Goal: Task Accomplishment & Management: Manage account settings

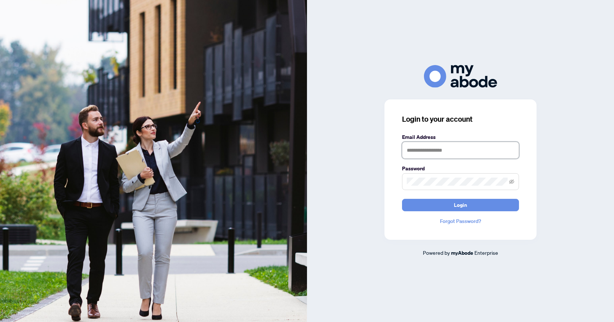
type input "**********"
click at [447, 203] on button "Login" at bounding box center [460, 205] width 117 height 12
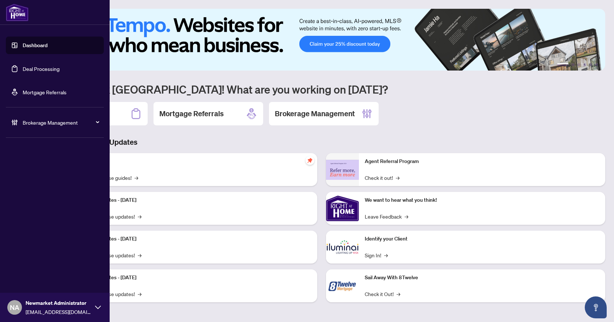
click at [39, 122] on span "Brokerage Management" at bounding box center [61, 122] width 76 height 8
click at [35, 174] on link "Manage Agents" at bounding box center [33, 175] width 36 height 7
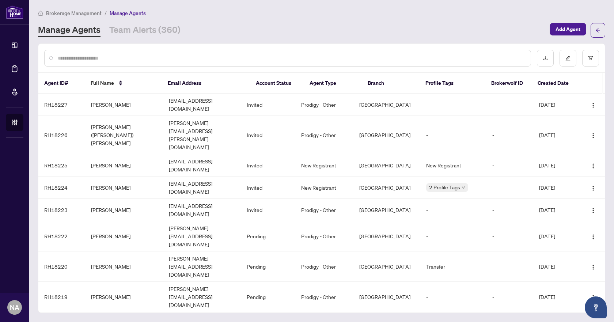
click at [160, 56] on input "text" at bounding box center [291, 58] width 467 height 8
type input "*"
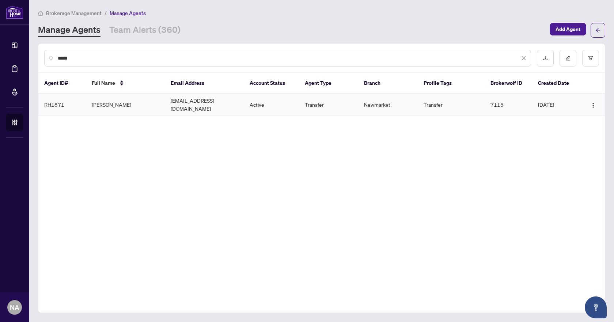
type input "*****"
click at [133, 104] on td "[PERSON_NAME]" at bounding box center [125, 104] width 79 height 22
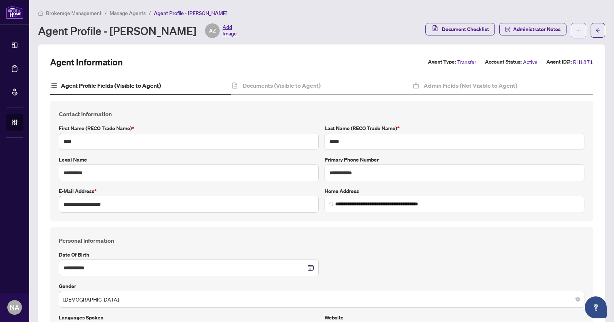
click at [576, 28] on icon "ellipsis" at bounding box center [578, 30] width 5 height 5
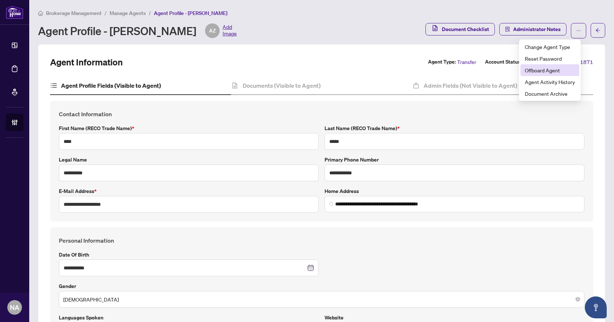
click at [550, 72] on span "Offboard Agent" at bounding box center [549, 70] width 50 height 8
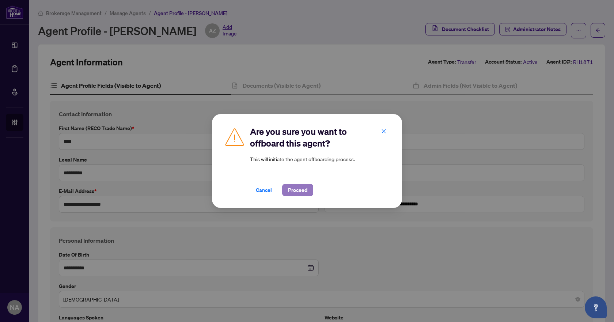
click at [301, 193] on span "Proceed" at bounding box center [297, 190] width 19 height 12
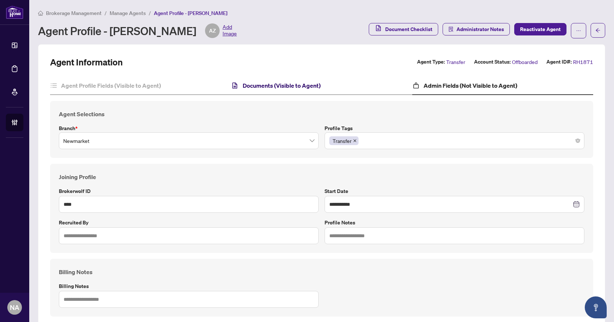
click at [271, 88] on h4 "Documents (Visible to Agent)" at bounding box center [282, 85] width 78 height 9
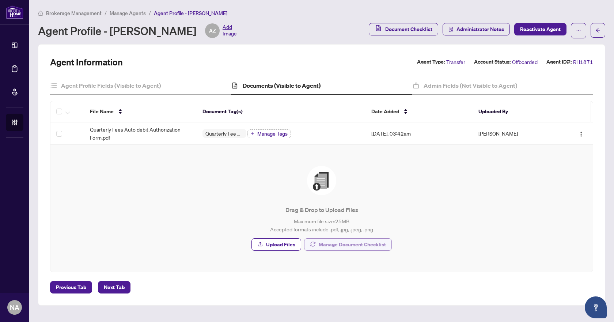
click at [354, 243] on span "Manage Document Checklist" at bounding box center [351, 244] width 67 height 12
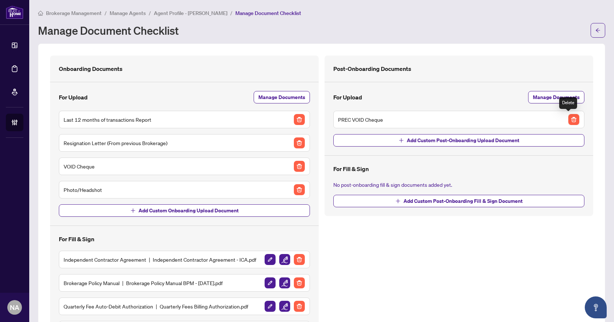
click at [569, 119] on img "button" at bounding box center [573, 119] width 11 height 11
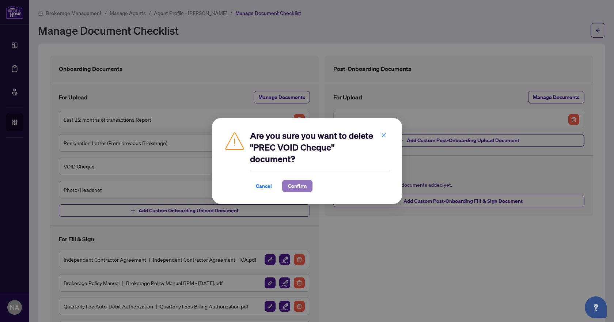
click at [306, 188] on span "Confirm" at bounding box center [297, 186] width 19 height 12
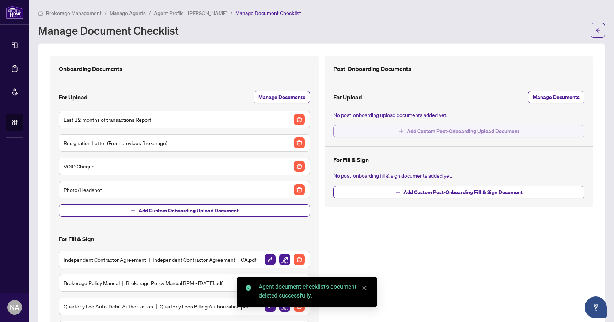
click at [474, 131] on span "Add Custom Post-Onboarding Upload Document" at bounding box center [462, 131] width 112 height 12
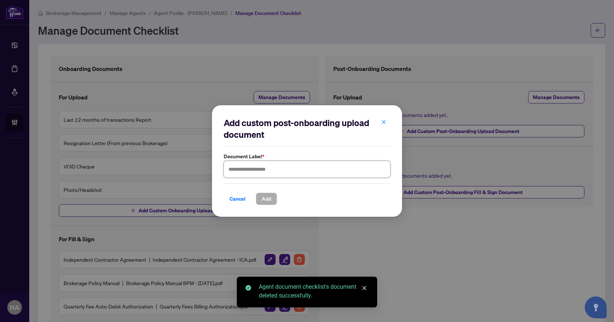
click at [268, 167] on input "text" at bounding box center [307, 169] width 167 height 17
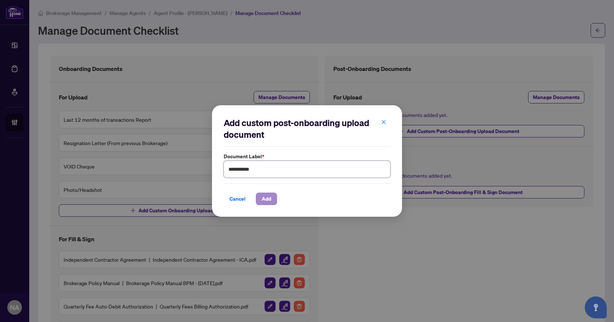
type input "**********"
click at [266, 201] on span "Add" at bounding box center [265, 199] width 9 height 12
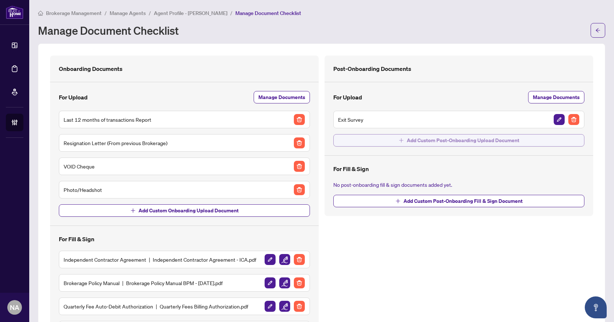
click at [501, 144] on span "Add Custom Post-Onboarding Upload Document" at bounding box center [462, 140] width 112 height 12
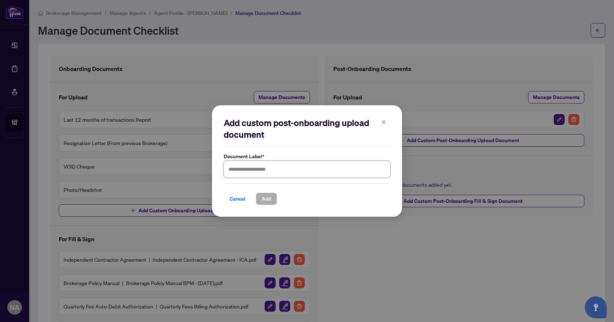
click at [274, 168] on input "text" at bounding box center [307, 169] width 167 height 17
type input "**********"
click at [269, 198] on span "Add" at bounding box center [265, 199] width 9 height 12
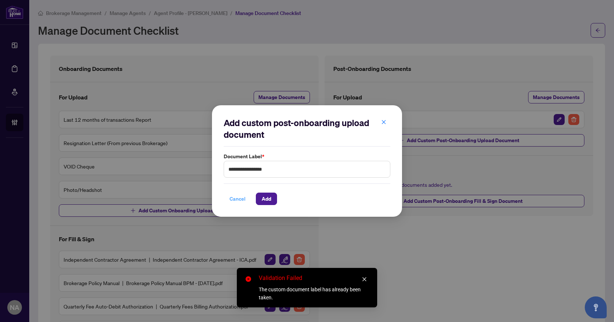
click at [243, 199] on span "Cancel" at bounding box center [237, 199] width 16 height 12
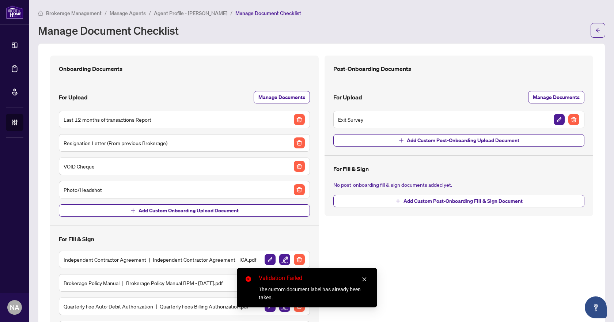
drag, startPoint x: 366, startPoint y: 278, endPoint x: 359, endPoint y: 279, distance: 6.4
click at [366, 278] on icon "close" at bounding box center [364, 278] width 5 height 5
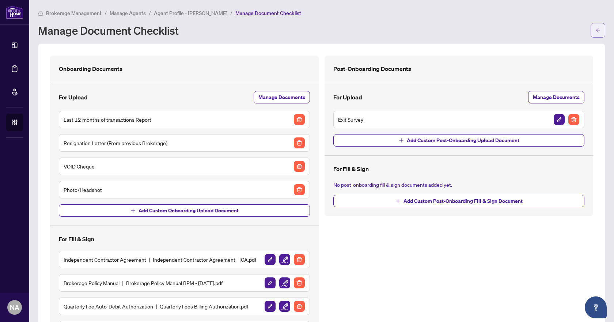
click at [590, 28] on button "button" at bounding box center [597, 30] width 15 height 15
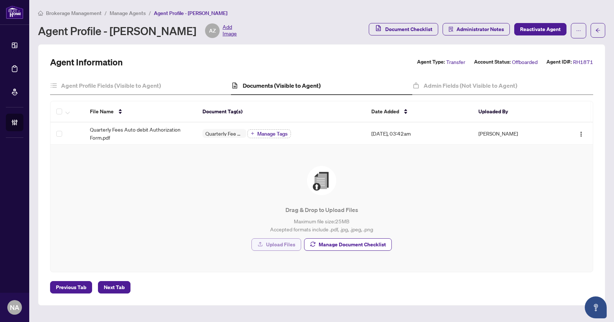
click at [279, 243] on span "Upload Files" at bounding box center [280, 244] width 29 height 12
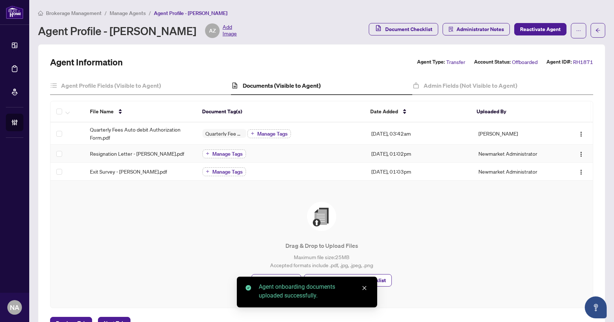
click at [221, 153] on span "Manage Tags" at bounding box center [227, 153] width 30 height 5
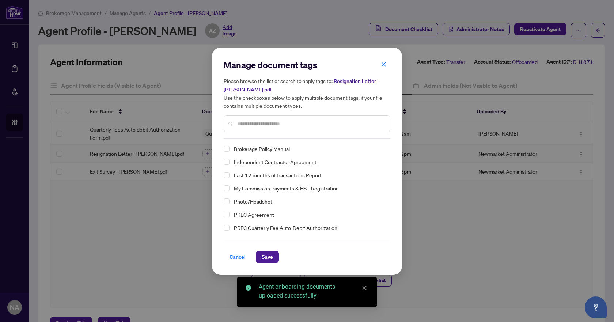
click at [256, 126] on input "text" at bounding box center [310, 124] width 147 height 8
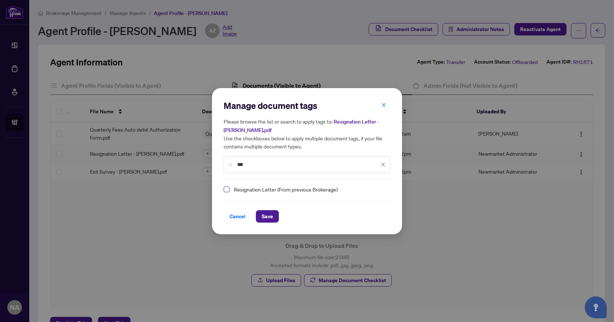
type input "***"
click at [224, 188] on span "Select Resignation Letter (From previous Brokerage)" at bounding box center [227, 189] width 6 height 6
click at [272, 215] on span "Save" at bounding box center [266, 216] width 11 height 12
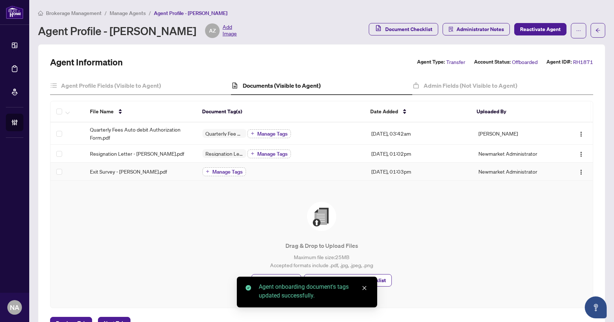
click at [227, 169] on span "Manage Tags" at bounding box center [227, 171] width 30 height 5
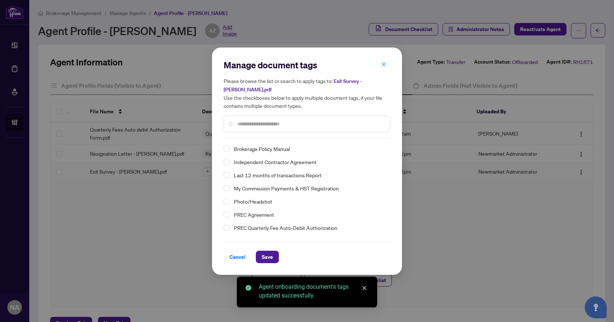
click at [275, 123] on input "text" at bounding box center [310, 124] width 147 height 8
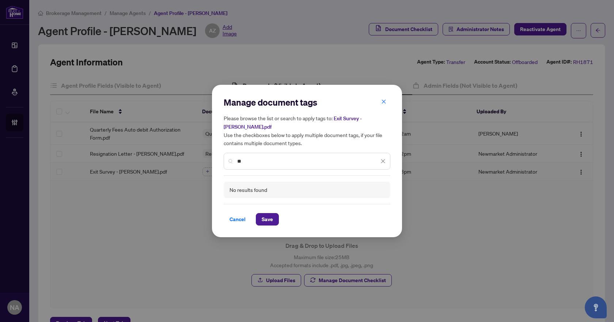
type input "**"
click at [381, 161] on icon "close" at bounding box center [382, 161] width 5 height 5
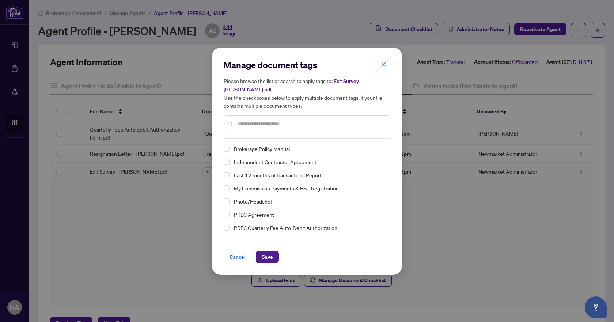
click at [234, 254] on span "Cancel" at bounding box center [237, 257] width 16 height 12
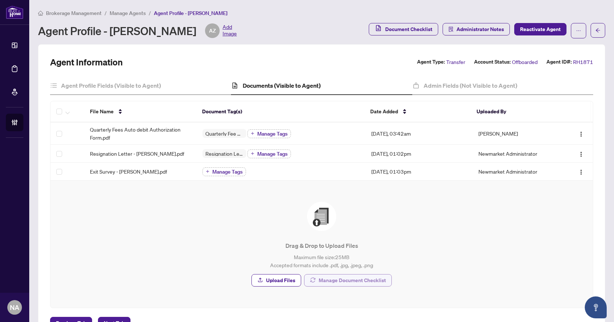
click at [362, 279] on span "Manage Document Checklist" at bounding box center [351, 280] width 67 height 12
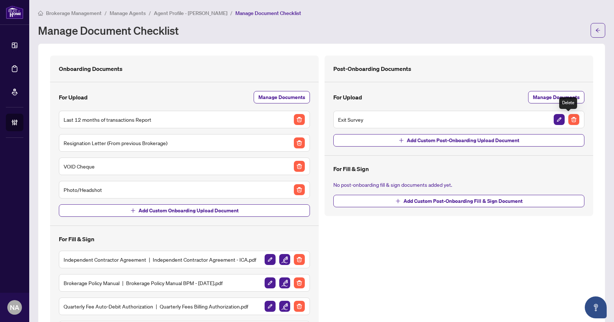
click at [568, 118] on img "button" at bounding box center [573, 119] width 11 height 11
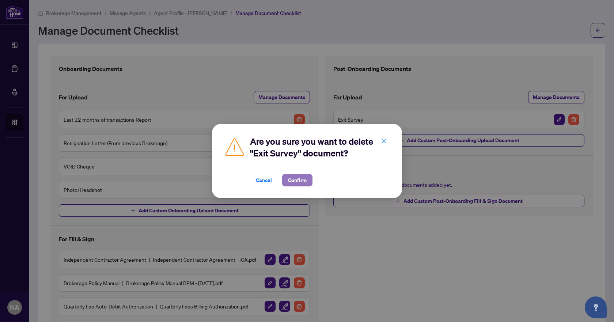
click at [294, 177] on span "Confirm" at bounding box center [297, 180] width 19 height 12
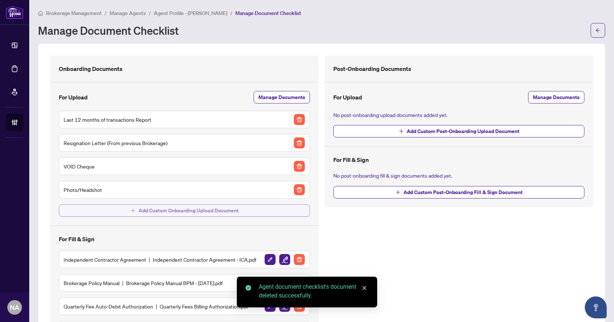
click at [189, 208] on span "Add Custom Onboarding Upload Document" at bounding box center [188, 211] width 100 height 12
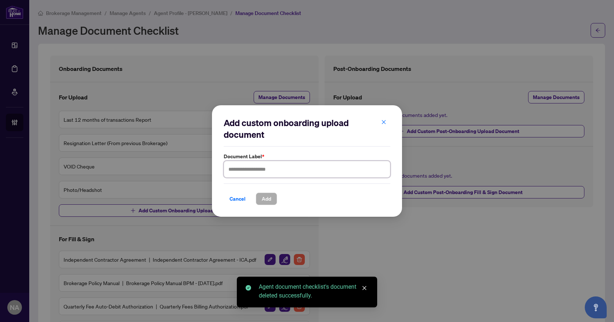
click at [274, 167] on input "text" at bounding box center [307, 169] width 167 height 17
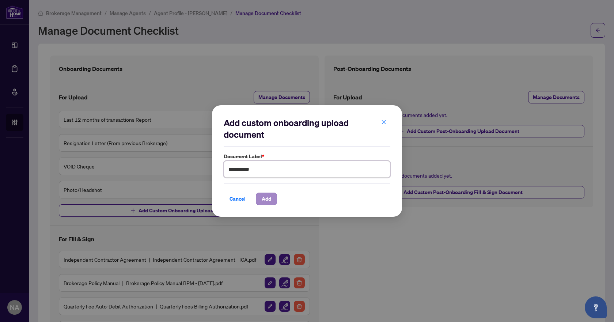
type input "**********"
click at [270, 203] on span "Add" at bounding box center [265, 199] width 9 height 12
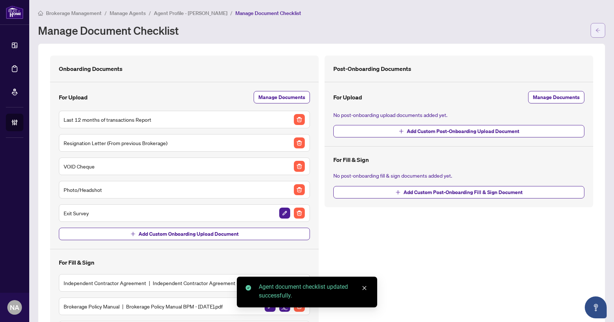
click at [590, 31] on button "button" at bounding box center [597, 30] width 15 height 15
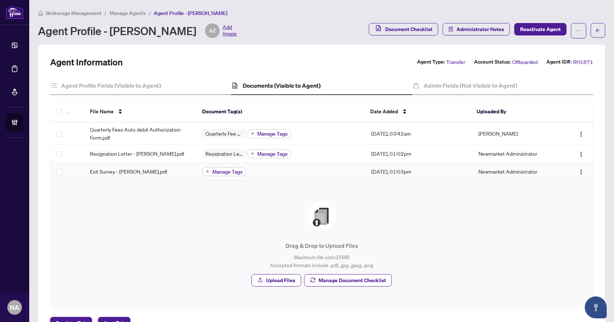
click at [225, 169] on span "Manage Tags" at bounding box center [227, 171] width 30 height 5
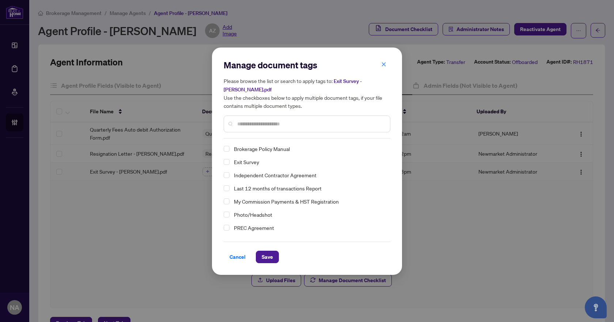
click at [254, 121] on input "text" at bounding box center [310, 124] width 147 height 8
click at [224, 157] on div "Exit Survey" at bounding box center [305, 161] width 162 height 9
click at [226, 160] on span "Select Exit Survey" at bounding box center [227, 162] width 6 height 6
click at [268, 258] on span "Save" at bounding box center [266, 257] width 11 height 12
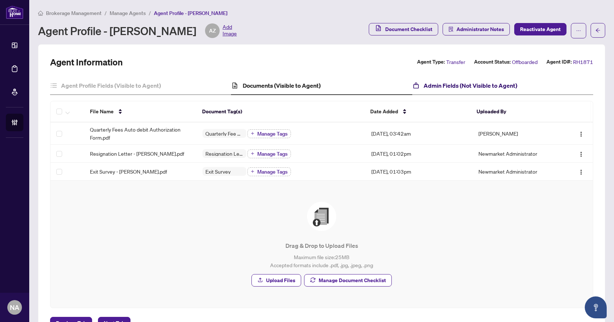
click at [444, 81] on h4 "Admin Fields (Not Visible to Agent)" at bounding box center [469, 85] width 93 height 9
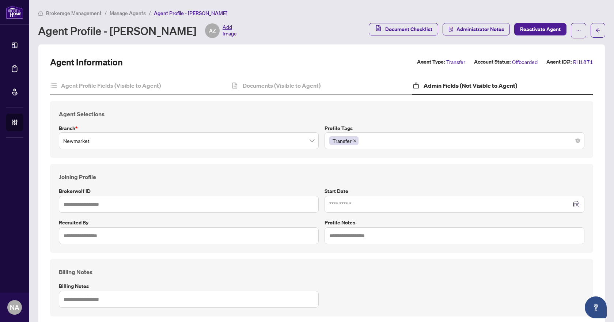
type input "****"
type input "**********"
click at [420, 140] on div "Transfer" at bounding box center [454, 140] width 250 height 13
click at [398, 140] on div "Transfer" at bounding box center [454, 140] width 250 height 13
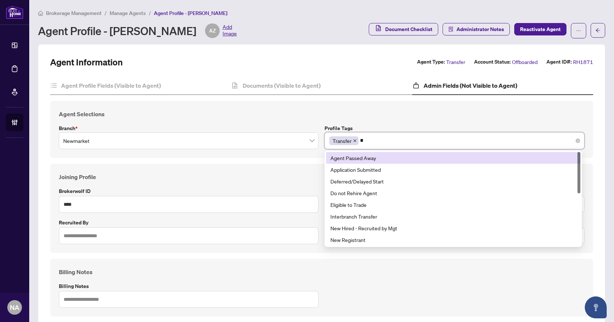
type input "***"
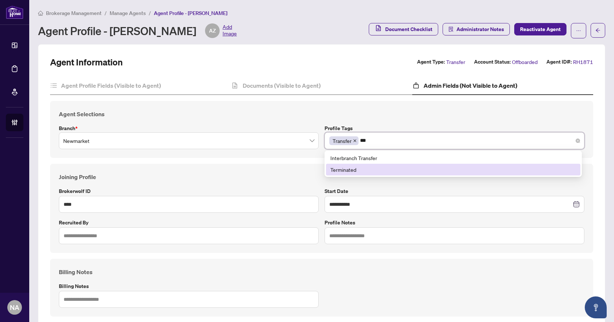
click at [367, 169] on div "Terminated" at bounding box center [452, 169] width 245 height 8
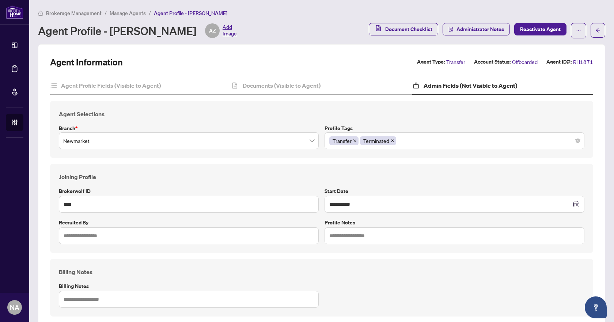
click at [272, 177] on h4 "Joining Profile" at bounding box center [321, 176] width 525 height 9
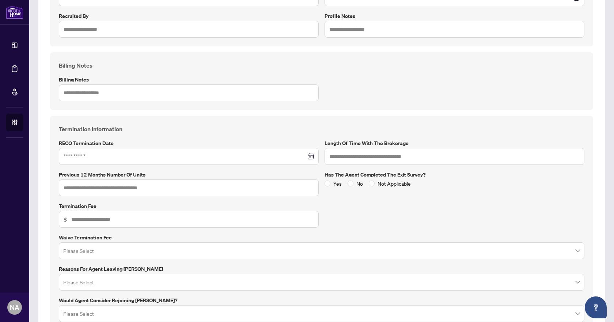
scroll to position [219, 0]
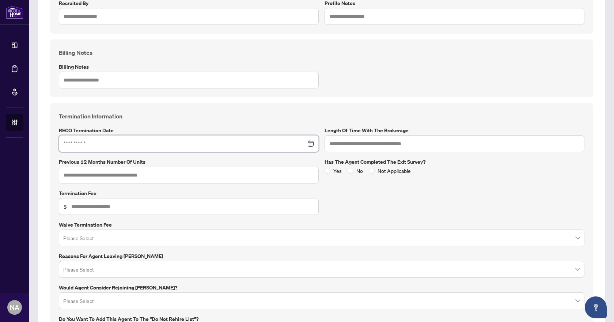
click at [225, 145] on input at bounding box center [185, 144] width 242 height 8
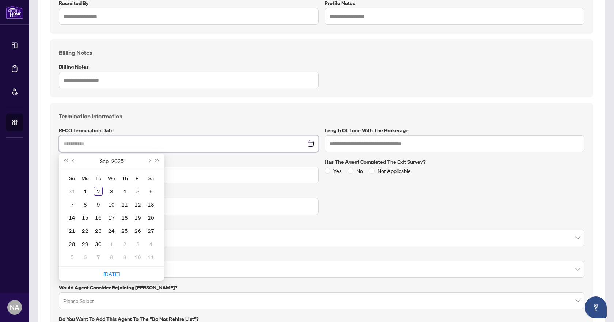
type input "**********"
click at [69, 189] on div "31" at bounding box center [72, 191] width 9 height 9
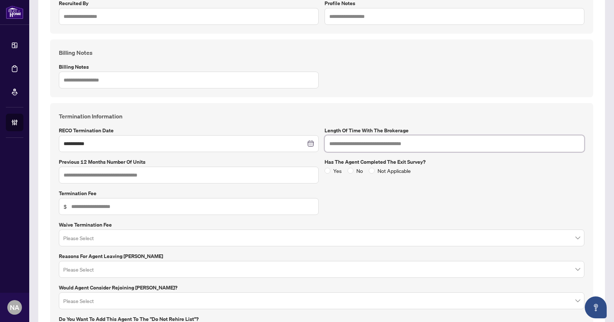
click at [359, 143] on input "text" at bounding box center [454, 143] width 260 height 17
click at [148, 172] on input "text" at bounding box center [189, 175] width 260 height 17
type input "*"
click at [107, 199] on span "$" at bounding box center [189, 206] width 260 height 17
click at [109, 205] on input "text" at bounding box center [192, 206] width 243 height 8
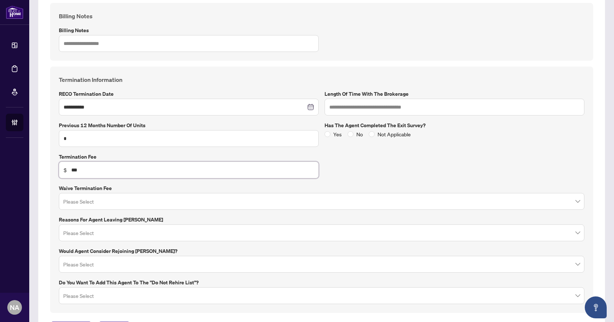
scroll to position [288, 0]
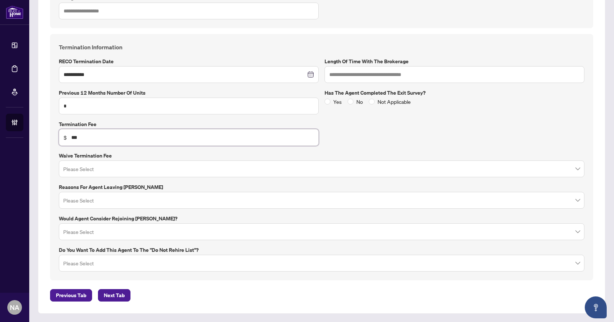
type input "***"
click at [91, 198] on input "search" at bounding box center [318, 201] width 510 height 16
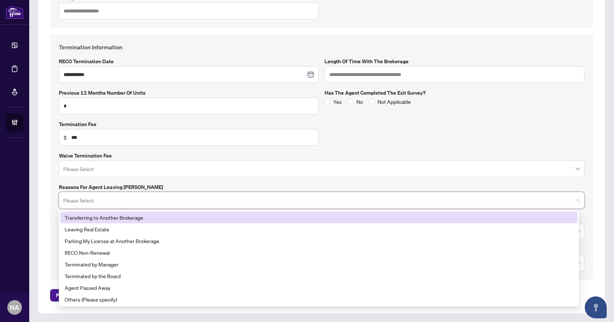
click at [112, 163] on input "search" at bounding box center [318, 170] width 510 height 16
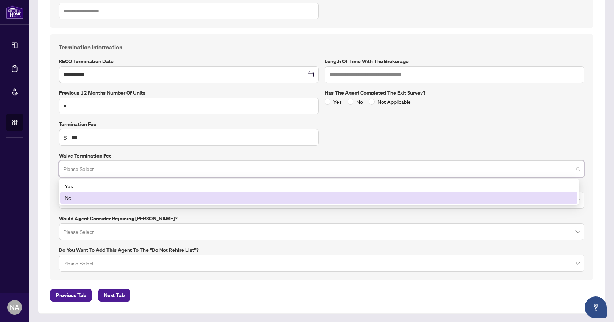
click at [70, 202] on div "No" at bounding box center [318, 198] width 517 height 12
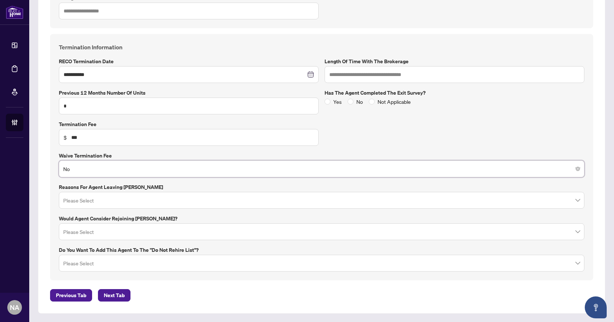
click at [92, 200] on input "search" at bounding box center [318, 201] width 510 height 16
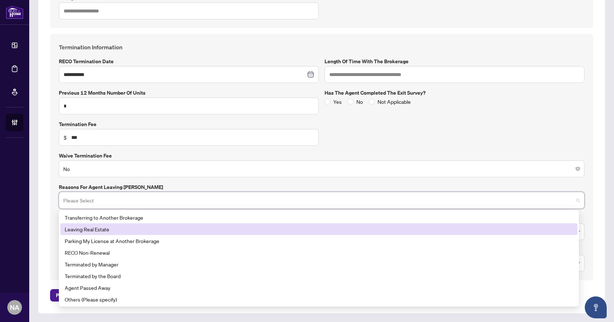
click at [93, 227] on div "Leaving Real Estate" at bounding box center [319, 229] width 508 height 8
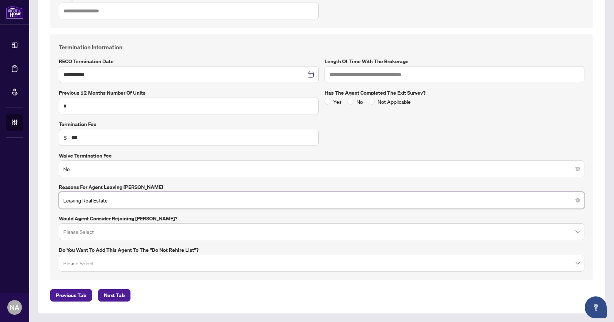
click at [84, 231] on input "search" at bounding box center [318, 233] width 510 height 16
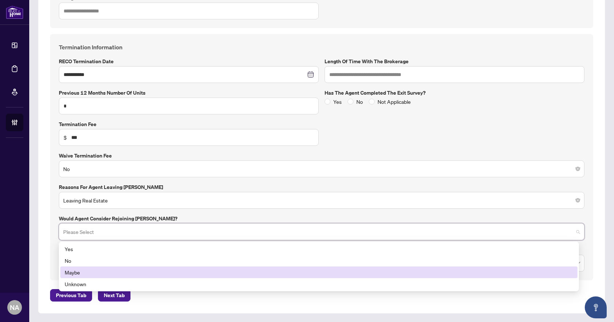
click at [78, 275] on div "Maybe" at bounding box center [319, 272] width 508 height 8
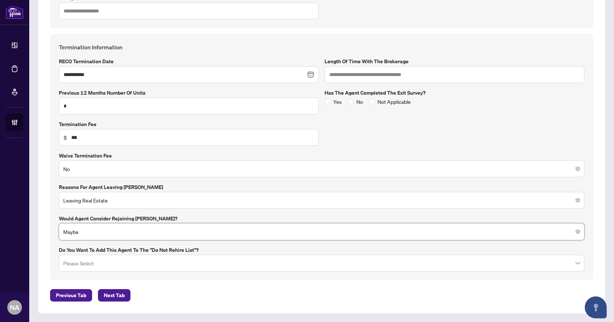
click at [87, 266] on input "search" at bounding box center [318, 264] width 510 height 16
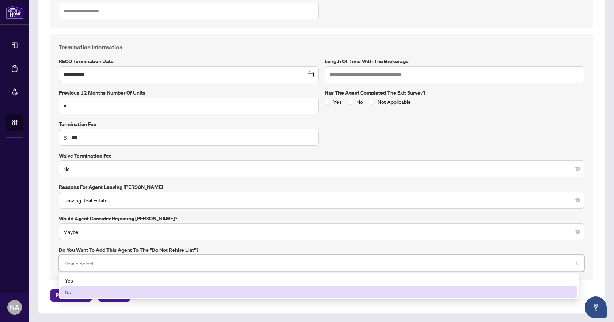
click at [77, 292] on div "No" at bounding box center [319, 292] width 508 height 8
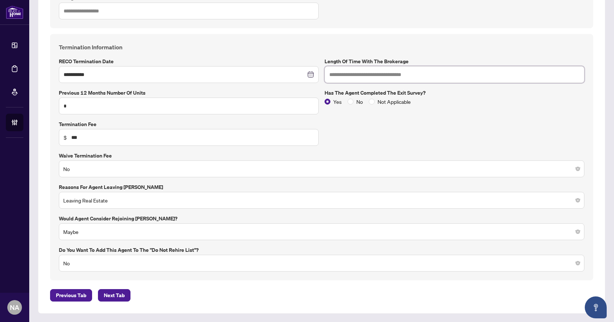
click at [347, 73] on input "text" at bounding box center [454, 74] width 260 height 17
drag, startPoint x: 358, startPoint y: 69, endPoint x: 338, endPoint y: 77, distance: 20.8
click at [331, 75] on input "*******" at bounding box center [454, 74] width 260 height 17
type input "*******"
click at [378, 133] on div "**********" at bounding box center [321, 157] width 531 height 229
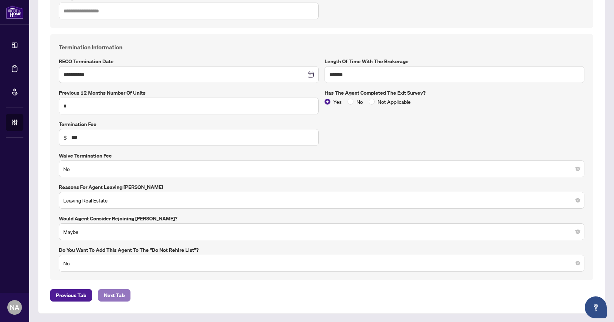
click at [116, 293] on span "Next Tab" at bounding box center [114, 295] width 21 height 12
click at [62, 296] on span "Previous Tab" at bounding box center [71, 295] width 30 height 12
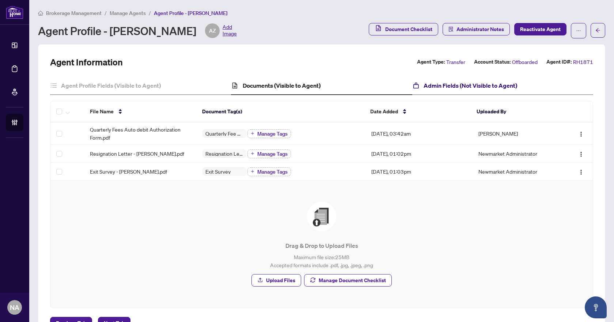
click at [465, 89] on h4 "Admin Fields (Not Visible to Agent)" at bounding box center [469, 85] width 93 height 9
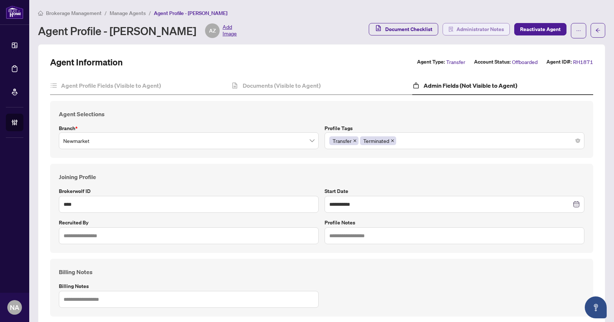
click at [493, 30] on span "Administrator Notes" at bounding box center [479, 29] width 47 height 12
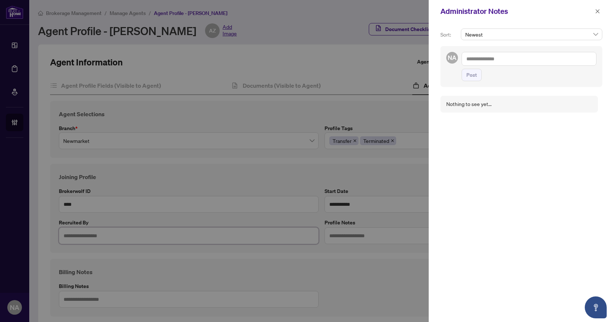
click at [514, 56] on textarea at bounding box center [528, 59] width 135 height 14
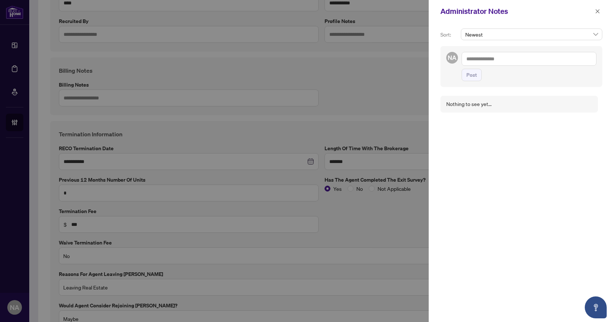
click at [506, 57] on textarea at bounding box center [528, 59] width 135 height 14
type textarea "**********"
click at [467, 75] on span "Post" at bounding box center [471, 75] width 11 height 12
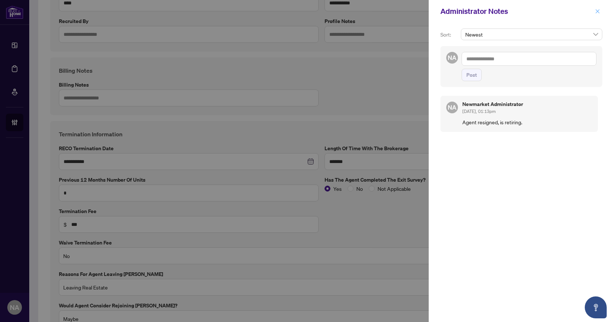
click at [598, 10] on icon "close" at bounding box center [597, 11] width 5 height 5
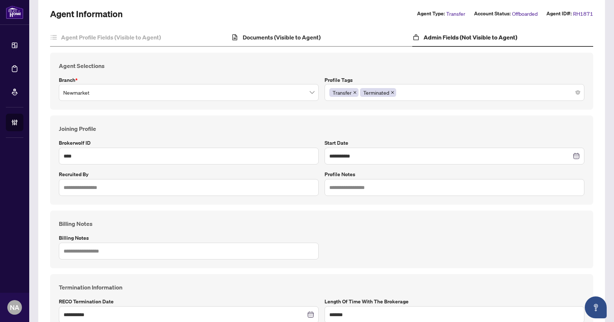
scroll to position [0, 0]
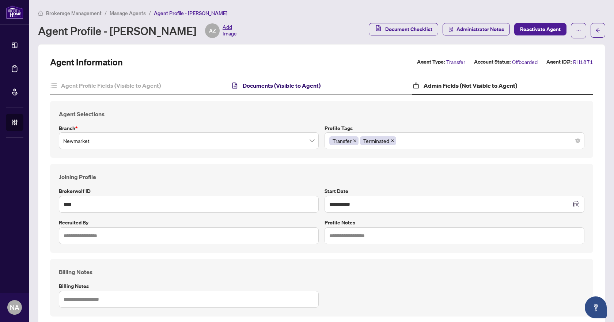
click at [285, 84] on h4 "Documents (Visible to Agent)" at bounding box center [282, 85] width 78 height 9
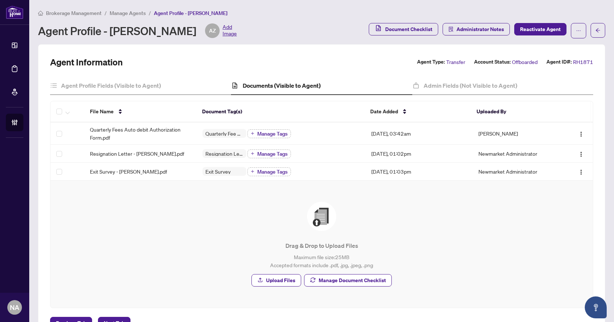
click at [125, 11] on span "Manage Agents" at bounding box center [128, 13] width 36 height 7
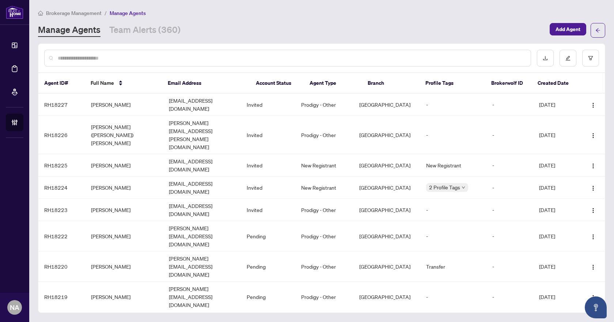
click at [139, 55] on input "text" at bounding box center [291, 58] width 467 height 8
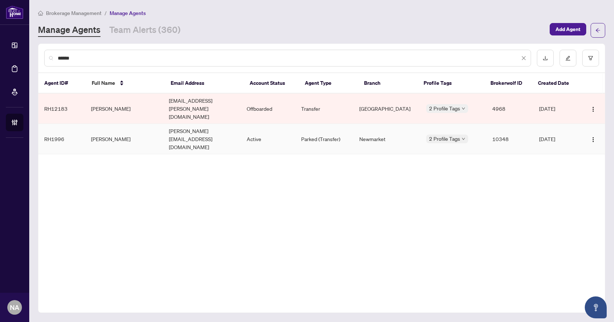
type input "******"
click at [215, 124] on td "[PERSON_NAME][EMAIL_ADDRESS][DOMAIN_NAME]" at bounding box center [202, 139] width 78 height 30
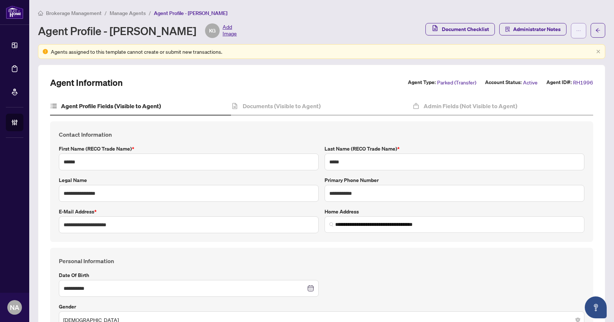
click at [576, 25] on span "button" at bounding box center [578, 31] width 5 height 12
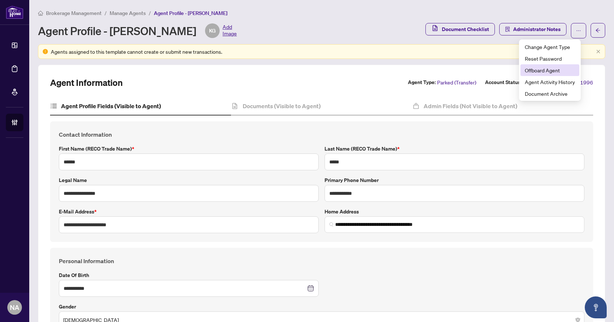
click at [553, 66] on li "Offboard Agent" at bounding box center [549, 70] width 59 height 12
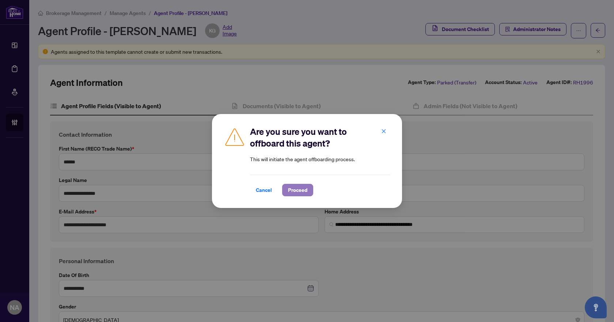
click at [301, 192] on span "Proceed" at bounding box center [297, 190] width 19 height 12
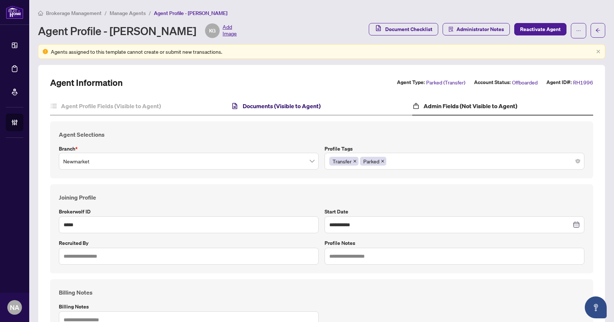
click at [254, 106] on h4 "Documents (Visible to Agent)" at bounding box center [282, 106] width 78 height 9
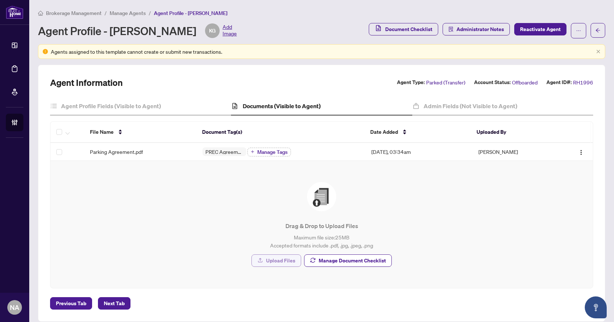
click at [266, 261] on span "Upload Files" at bounding box center [280, 261] width 29 height 12
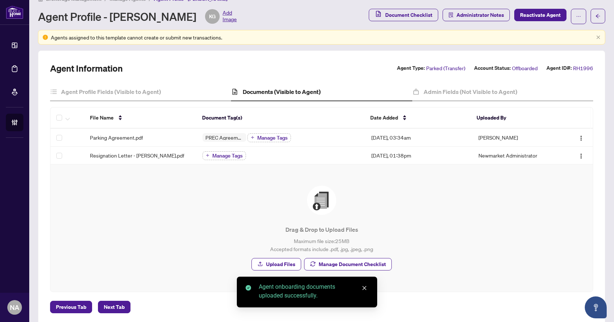
scroll to position [26, 0]
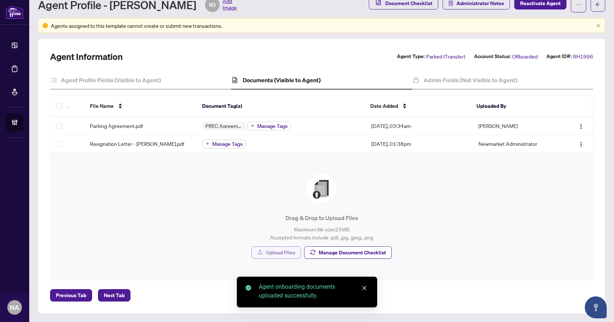
click at [278, 252] on span "Upload Files" at bounding box center [280, 253] width 29 height 12
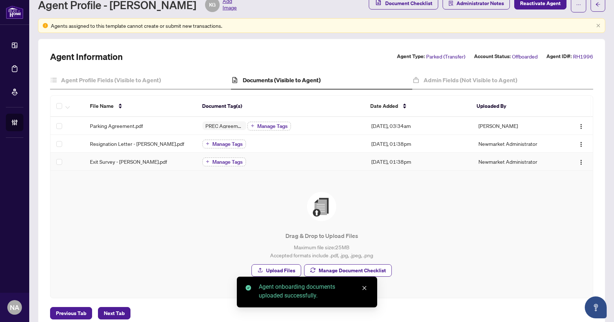
click at [217, 161] on span "Manage Tags" at bounding box center [227, 161] width 30 height 5
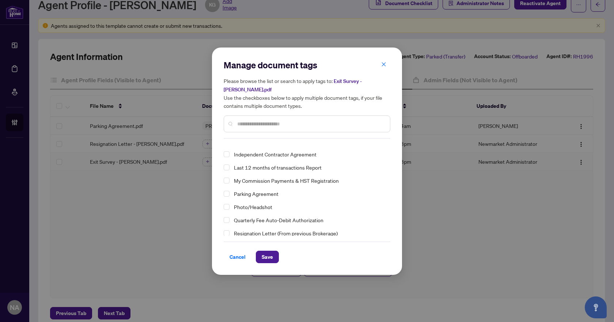
scroll to position [0, 0]
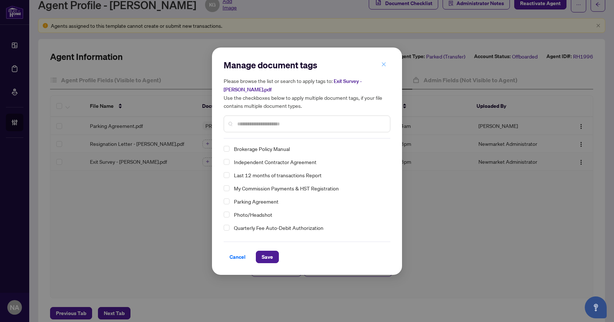
click at [381, 62] on icon "close" at bounding box center [383, 64] width 5 height 5
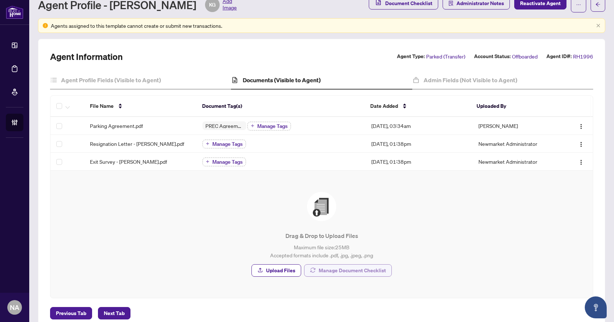
click at [341, 270] on span "Manage Document Checklist" at bounding box center [351, 270] width 67 height 12
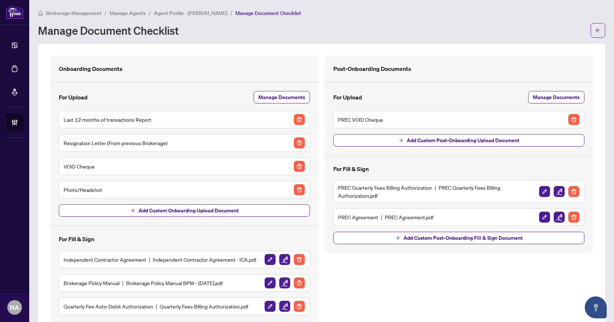
click at [568, 120] on img "button" at bounding box center [573, 119] width 11 height 11
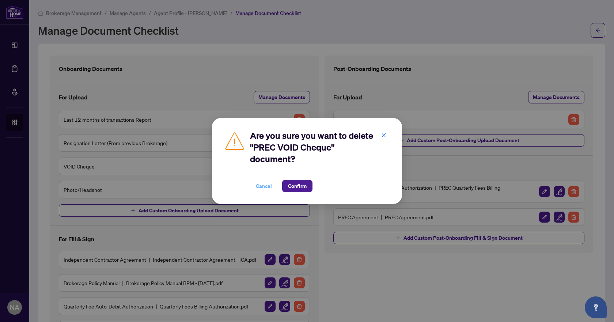
click at [267, 186] on span "Cancel" at bounding box center [264, 186] width 16 height 12
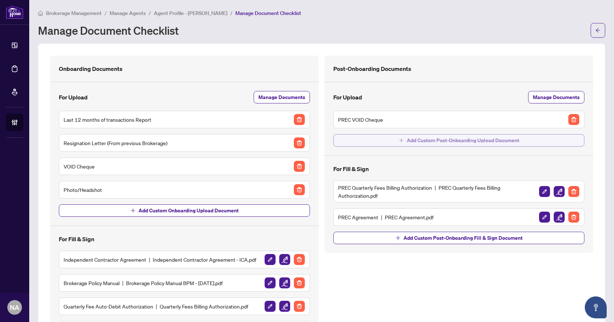
click at [398, 137] on span "button" at bounding box center [400, 140] width 5 height 12
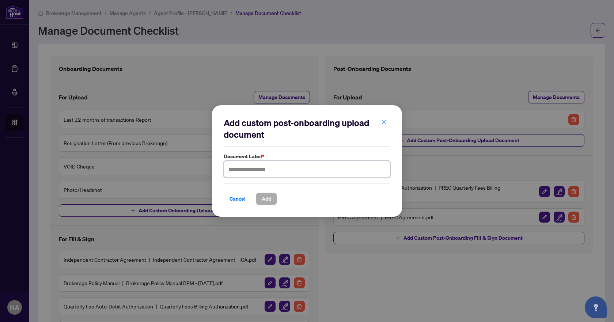
click at [256, 169] on input "text" at bounding box center [307, 169] width 167 height 17
click at [241, 168] on input "**********" at bounding box center [307, 169] width 167 height 17
type input "**********"
click at [263, 195] on span "Add" at bounding box center [265, 199] width 9 height 12
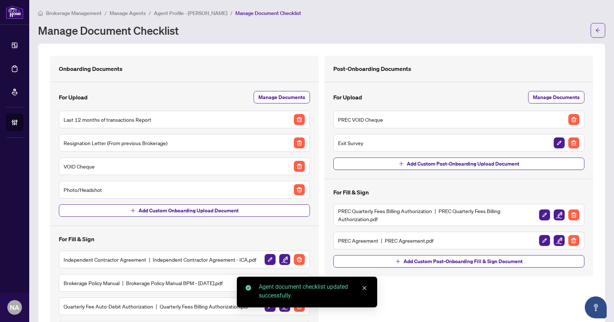
click at [570, 140] on img "button" at bounding box center [573, 142] width 11 height 11
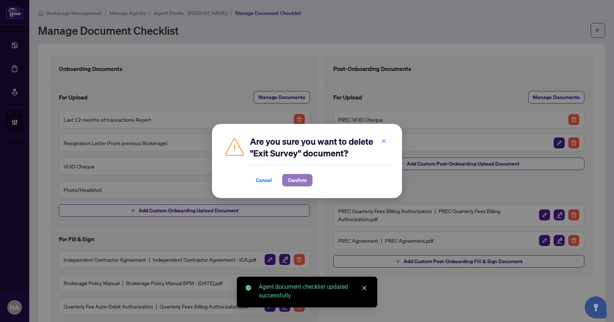
click at [299, 179] on span "Confirm" at bounding box center [297, 180] width 19 height 12
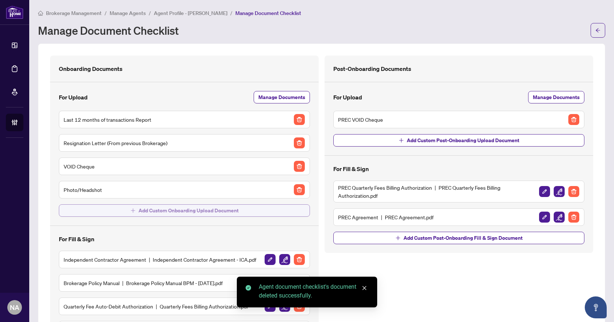
click at [210, 209] on span "Add Custom Onboarding Upload Document" at bounding box center [188, 211] width 100 height 12
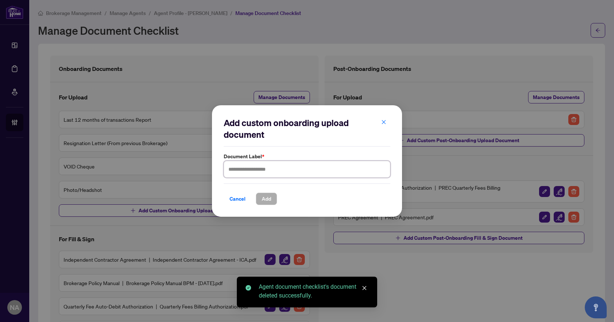
click at [256, 167] on input "text" at bounding box center [307, 169] width 167 height 17
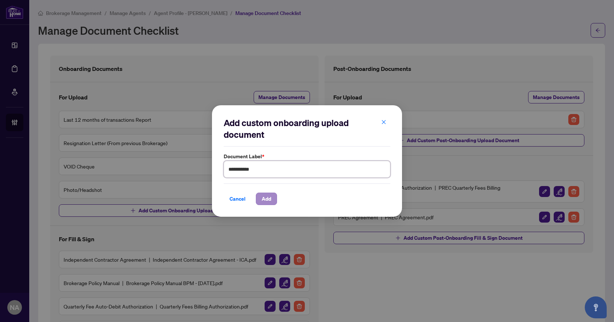
type input "**********"
click at [266, 194] on span "Add" at bounding box center [265, 199] width 9 height 12
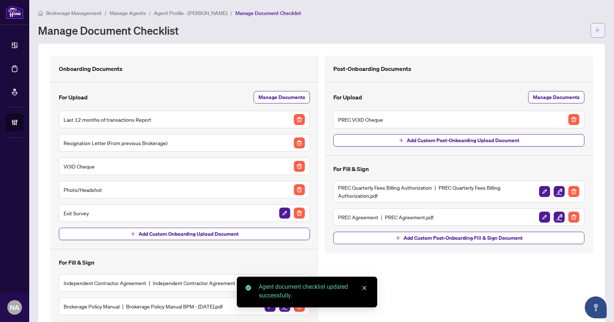
click at [590, 32] on button "button" at bounding box center [597, 30] width 15 height 15
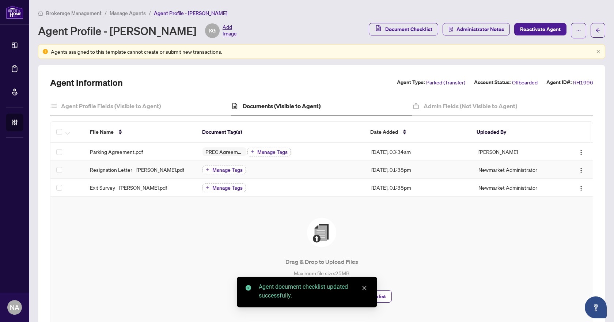
click at [225, 168] on span "Manage Tags" at bounding box center [227, 169] width 30 height 5
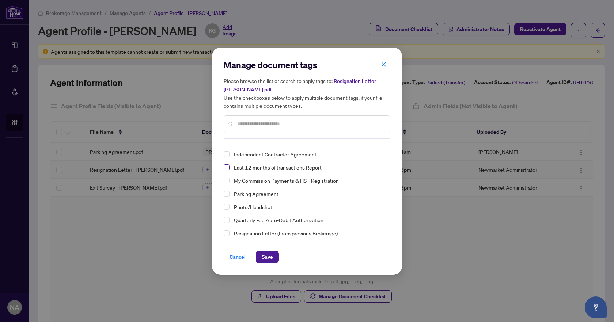
scroll to position [37, 0]
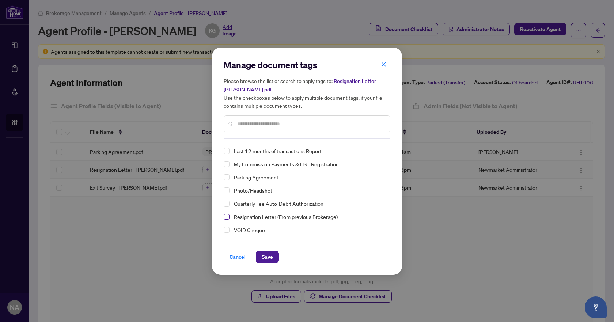
click at [226, 215] on span "Select Resignation Letter (From previous Brokerage)" at bounding box center [227, 217] width 6 height 6
click at [268, 259] on span "Save" at bounding box center [266, 257] width 11 height 12
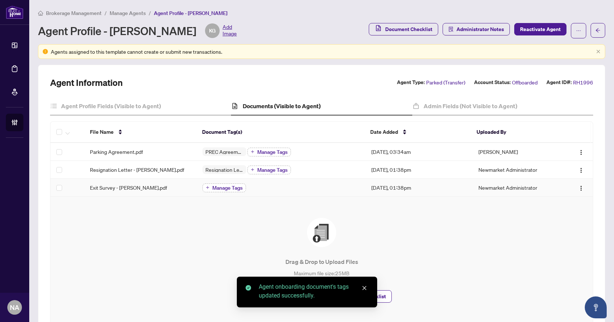
click at [220, 184] on button "Manage Tags" at bounding box center [223, 187] width 43 height 9
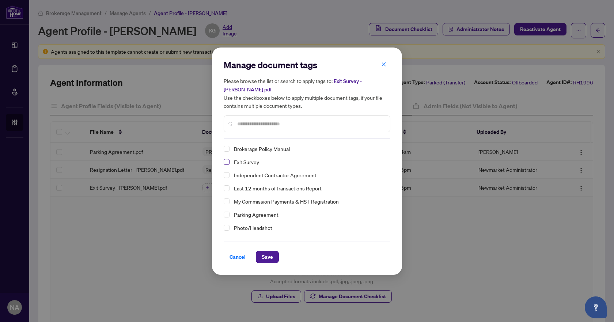
click at [226, 159] on span "Select Exit Survey" at bounding box center [227, 162] width 6 height 6
click at [266, 257] on span "Save" at bounding box center [266, 257] width 11 height 12
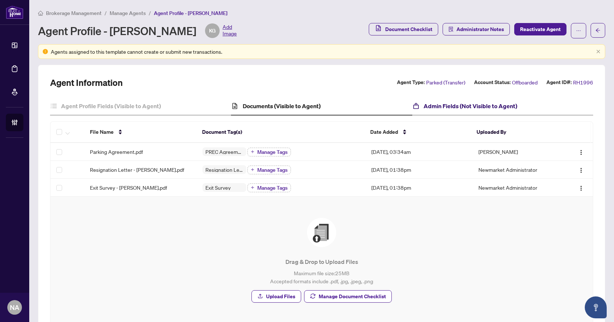
click at [476, 108] on h4 "Admin Fields (Not Visible to Agent)" at bounding box center [469, 106] width 93 height 9
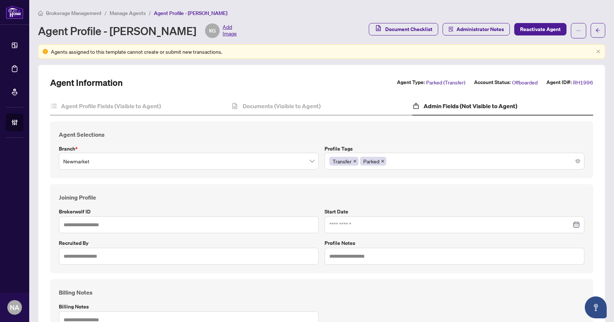
type input "*****"
type input "**********"
click at [400, 160] on div "Transfer Parked" at bounding box center [454, 160] width 250 height 13
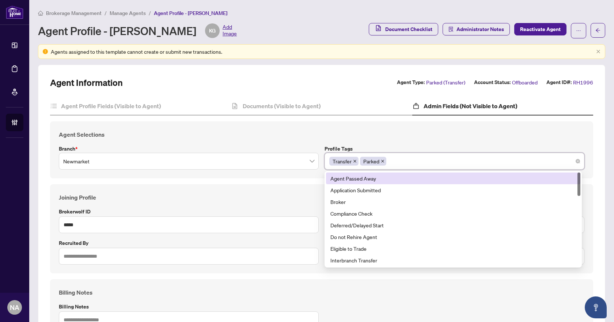
type input "*"
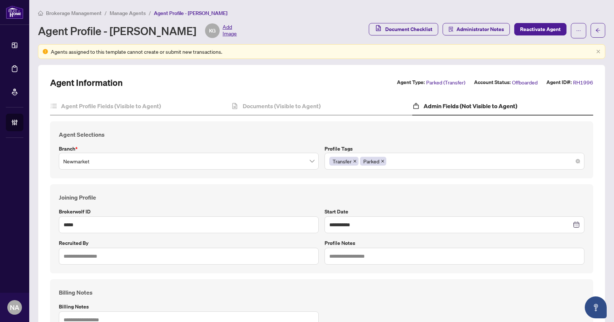
click at [406, 163] on div "Transfer Parked" at bounding box center [454, 160] width 250 height 13
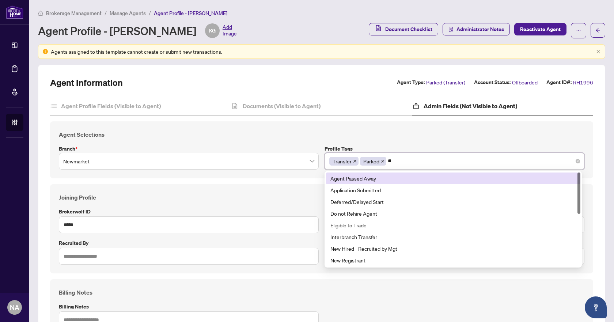
type input "***"
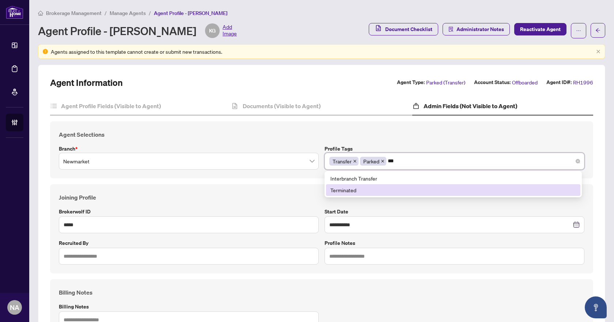
click at [347, 188] on div "Terminated" at bounding box center [452, 190] width 245 height 8
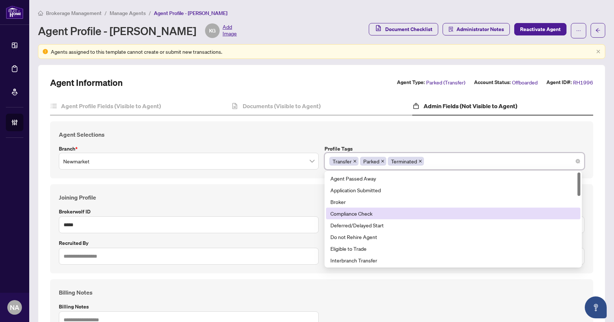
click at [303, 191] on div "**********" at bounding box center [321, 228] width 543 height 89
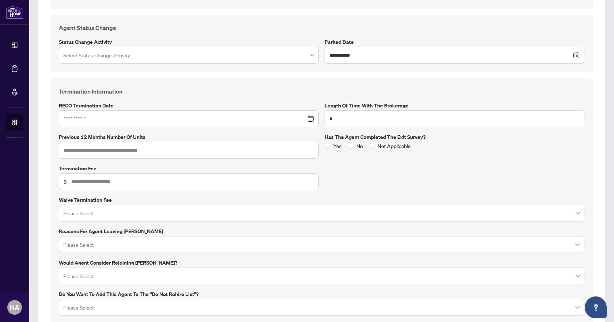
scroll to position [329, 0]
click at [228, 119] on input at bounding box center [185, 118] width 242 height 8
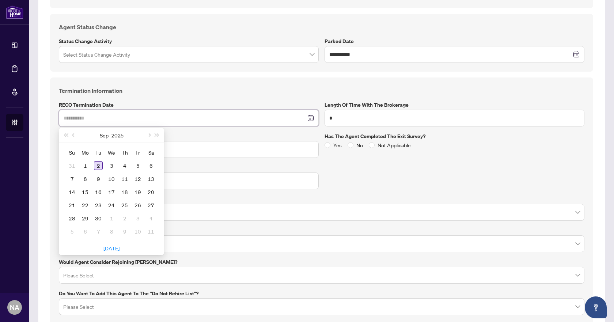
type input "**********"
click at [99, 165] on div "2" at bounding box center [98, 165] width 9 height 9
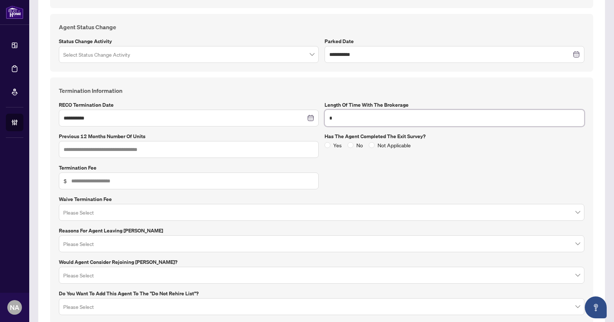
click at [370, 115] on input "*" at bounding box center [454, 118] width 260 height 17
type input "*******"
click at [196, 147] on input "text" at bounding box center [189, 149] width 260 height 17
type input "*"
click at [183, 179] on input "text" at bounding box center [192, 181] width 243 height 8
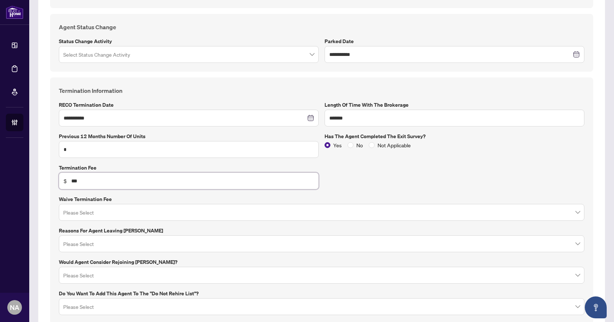
type input "***"
click at [163, 212] on input "search" at bounding box center [318, 213] width 510 height 16
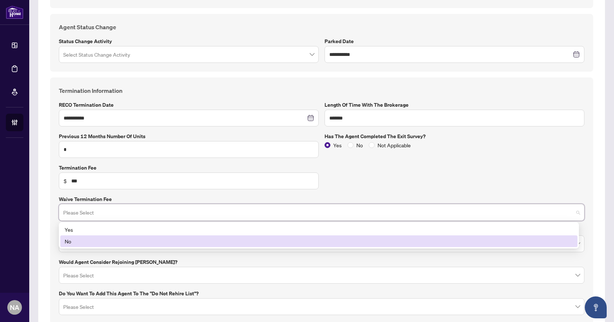
click at [85, 240] on div "No" at bounding box center [319, 241] width 508 height 8
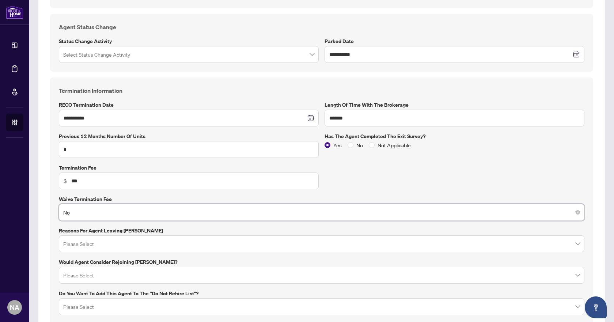
click at [85, 245] on input "search" at bounding box center [318, 245] width 510 height 16
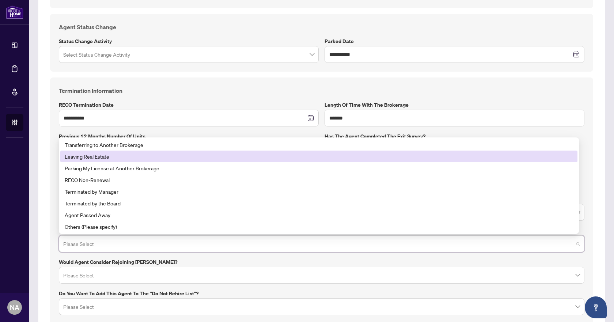
click at [112, 158] on div "Leaving Real Estate" at bounding box center [319, 156] width 508 height 8
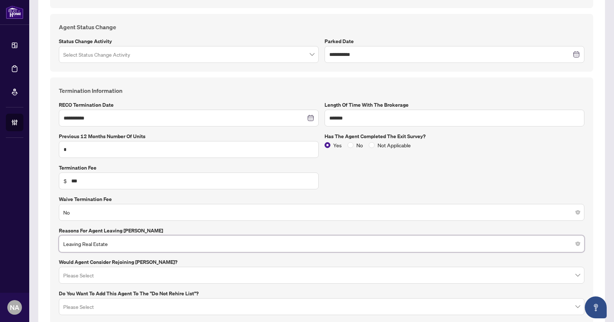
click at [48, 215] on div "**********" at bounding box center [321, 200] width 549 height 246
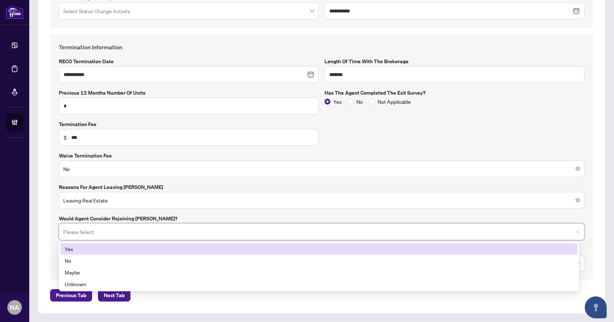
click at [97, 233] on input "search" at bounding box center [318, 233] width 510 height 16
click at [76, 248] on div "Yes" at bounding box center [319, 249] width 508 height 8
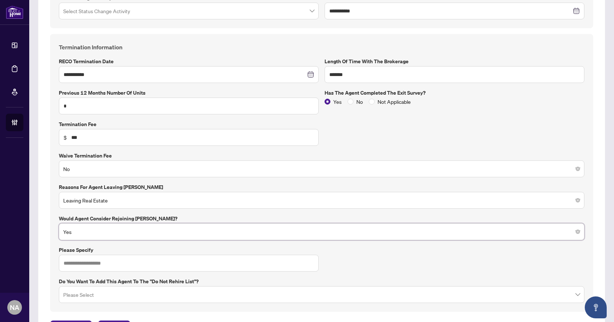
click at [53, 246] on div "**********" at bounding box center [321, 173] width 543 height 278
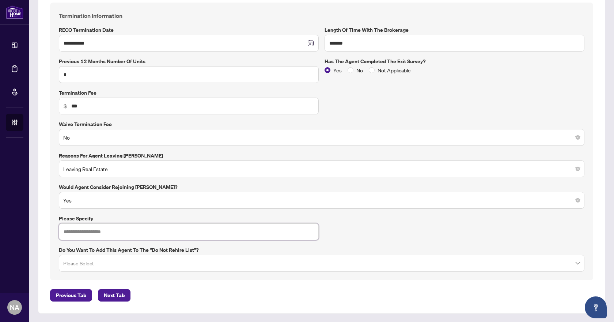
click at [82, 233] on input "text" at bounding box center [189, 231] width 260 height 17
click at [122, 260] on input "search" at bounding box center [318, 264] width 510 height 16
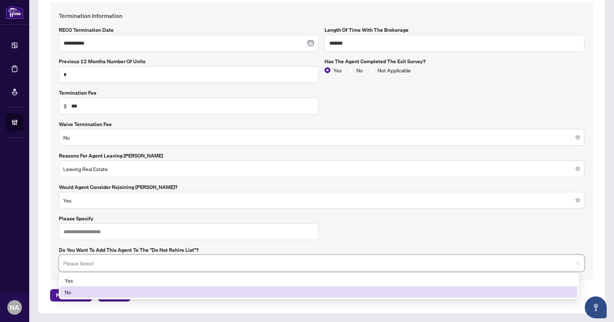
click at [66, 290] on div "No" at bounding box center [319, 292] width 508 height 8
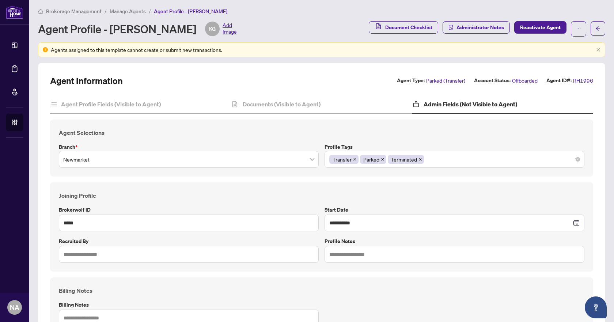
scroll to position [0, 0]
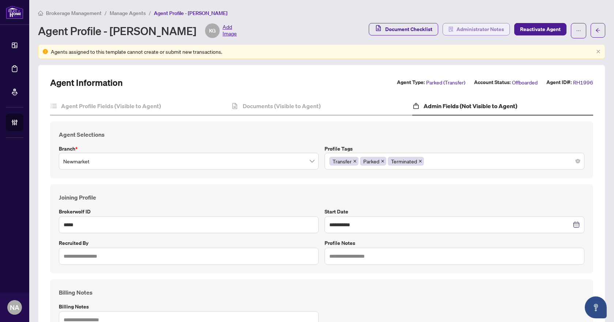
click at [479, 29] on span "Administrator Notes" at bounding box center [479, 29] width 47 height 12
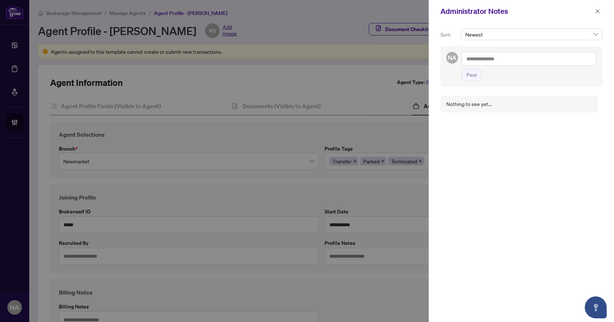
click at [509, 59] on textarea at bounding box center [528, 59] width 135 height 14
type textarea "**********"
click at [472, 76] on span "Post" at bounding box center [471, 75] width 11 height 12
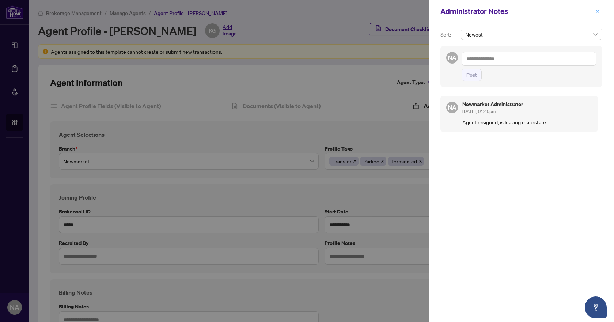
click at [596, 8] on span "button" at bounding box center [597, 11] width 5 height 12
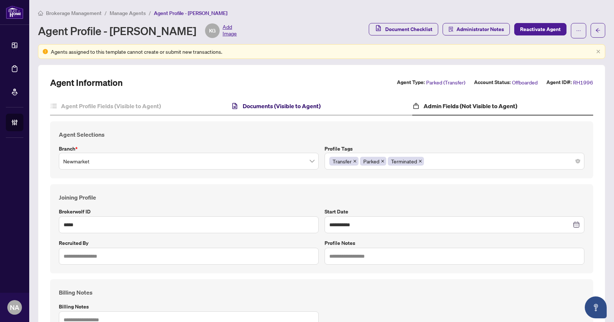
click at [280, 106] on h4 "Documents (Visible to Agent)" at bounding box center [282, 106] width 78 height 9
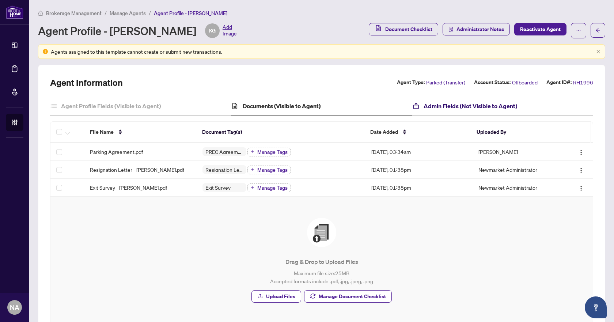
click at [423, 108] on h4 "Admin Fields (Not Visible to Agent)" at bounding box center [469, 106] width 93 height 9
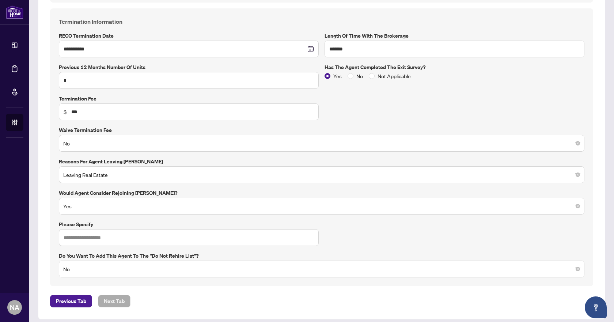
scroll to position [404, 0]
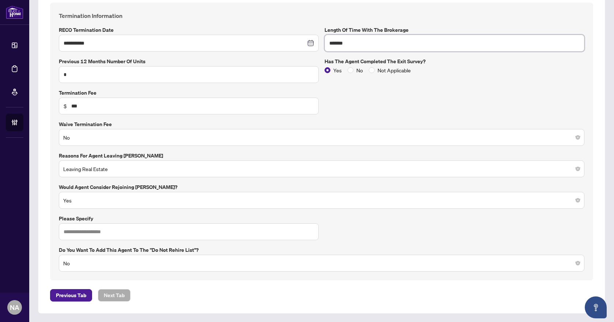
click at [327, 39] on input "*******" at bounding box center [454, 43] width 260 height 17
type input "*******"
click at [359, 84] on div "**********" at bounding box center [321, 141] width 531 height 260
click at [64, 295] on span "Previous Tab" at bounding box center [71, 295] width 30 height 12
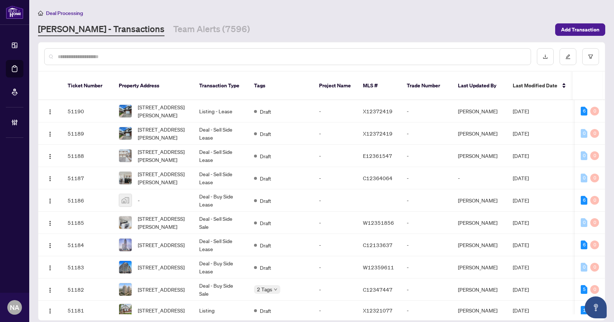
click at [80, 57] on input "text" at bounding box center [291, 57] width 467 height 8
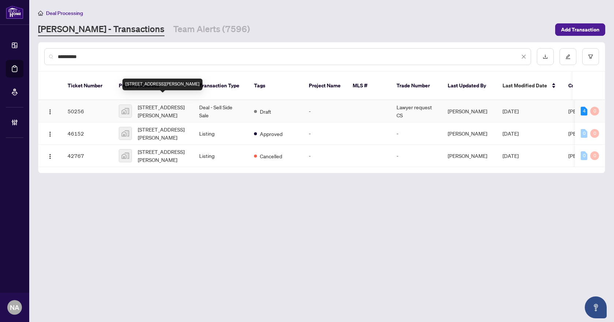
type input "**********"
click at [147, 103] on span "102 Murray Drive, Aurora, ON, Canada" at bounding box center [163, 111] width 50 height 16
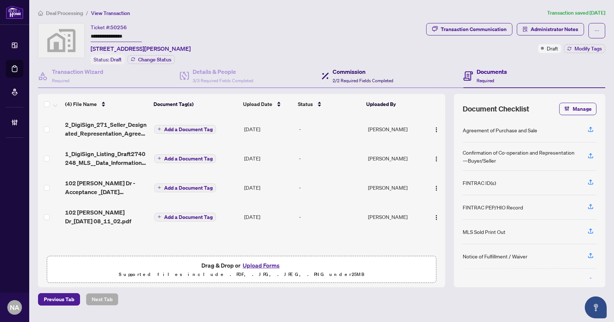
click at [354, 75] on div "Commission 2/2 Required Fields Completed" at bounding box center [362, 75] width 61 height 17
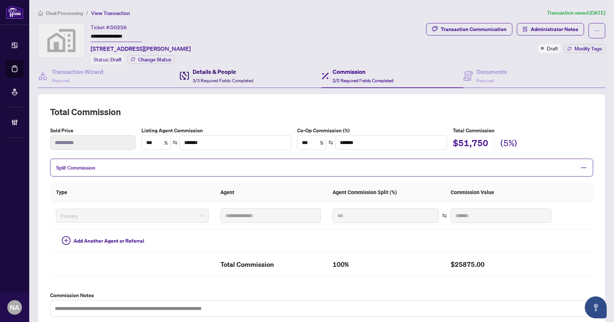
click at [197, 78] on span "3/3 Required Fields Completed" at bounding box center [222, 80] width 61 height 5
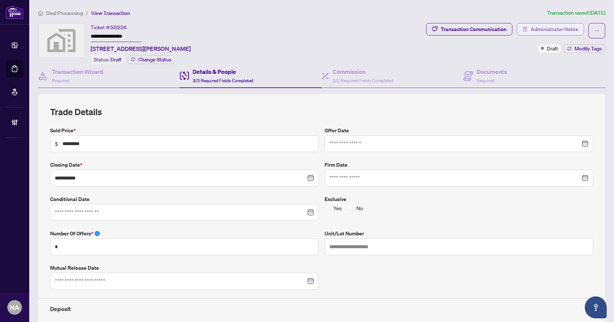
click at [543, 30] on span "Administrator Notes" at bounding box center [553, 29] width 47 height 12
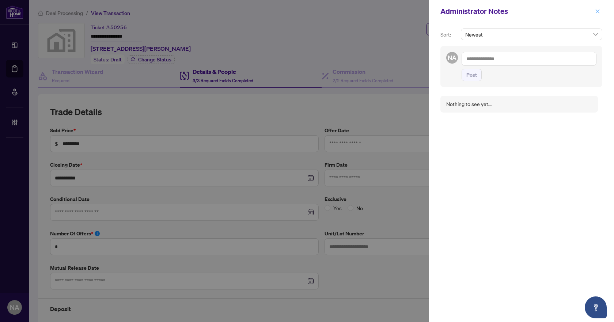
click at [600, 11] on button "button" at bounding box center [596, 11] width 9 height 9
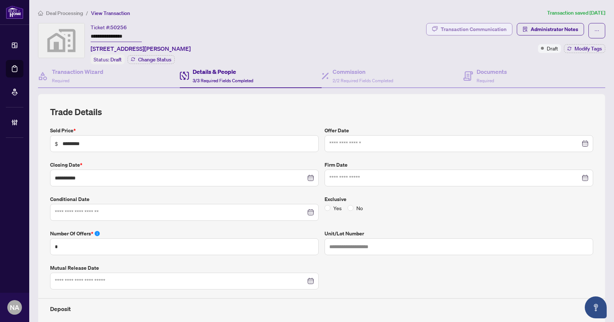
click at [472, 29] on div "Transaction Communication" at bounding box center [473, 29] width 66 height 12
type textarea "**********"
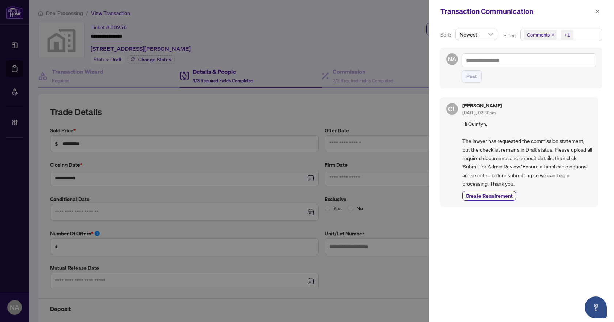
click at [592, 193] on div "CL Connie Law Aug/28/2025, 02:30pm Hi Quintyn, The lawyer has requested the com…" at bounding box center [518, 151] width 157 height 109
click at [600, 12] on button "button" at bounding box center [596, 11] width 9 height 9
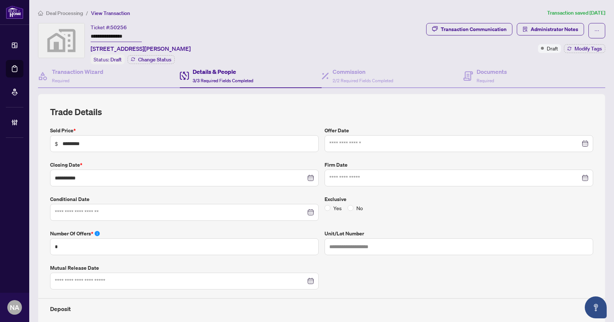
click at [252, 29] on div "**********" at bounding box center [230, 43] width 385 height 41
click at [70, 11] on span "Deal Processing" at bounding box center [64, 13] width 37 height 7
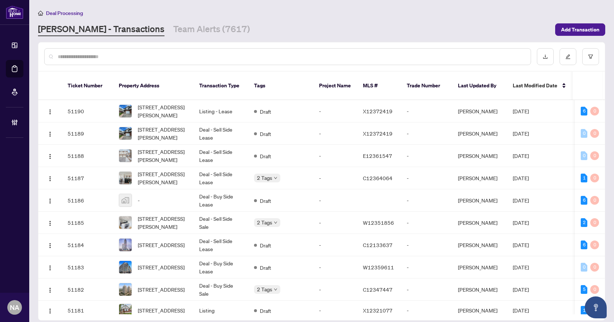
click at [149, 56] on input "text" at bounding box center [291, 57] width 467 height 8
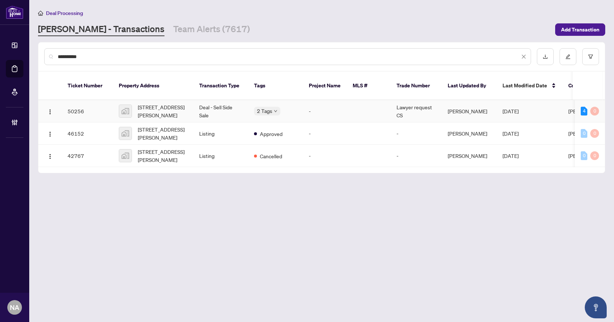
type input "**********"
click at [155, 108] on span "102 Murray Drive, Aurora, ON, Canada" at bounding box center [163, 111] width 50 height 16
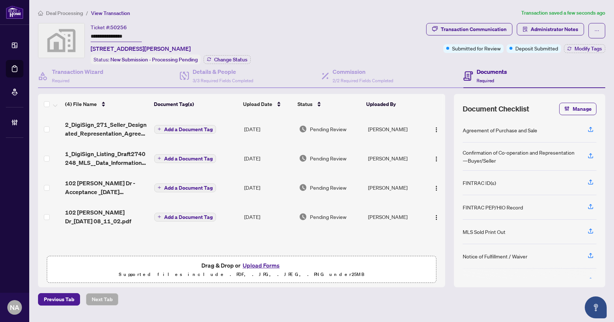
click at [300, 37] on div "**********" at bounding box center [230, 43] width 385 height 41
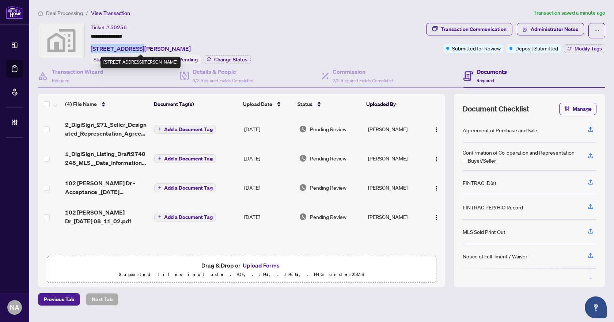
drag, startPoint x: 91, startPoint y: 47, endPoint x: 135, endPoint y: 51, distance: 45.0
click at [135, 51] on span "102 Murray Drive, Aurora, ON, Canada" at bounding box center [141, 48] width 100 height 9
copy span "102 Murray Drive"
click at [232, 41] on div "**********" at bounding box center [171, 43] width 160 height 41
click at [118, 27] on span "50256" at bounding box center [118, 27] width 16 height 7
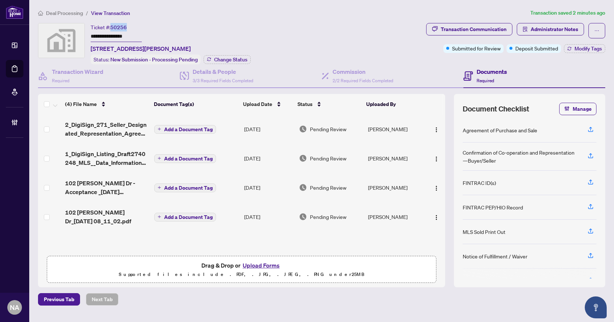
click at [118, 27] on span "50256" at bounding box center [118, 27] width 16 height 7
copy span "50256"
click at [208, 78] on span "3/3 Required Fields Completed" at bounding box center [222, 80] width 61 height 5
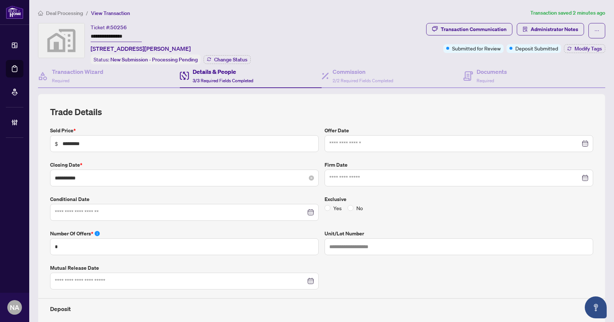
scroll to position [37, 0]
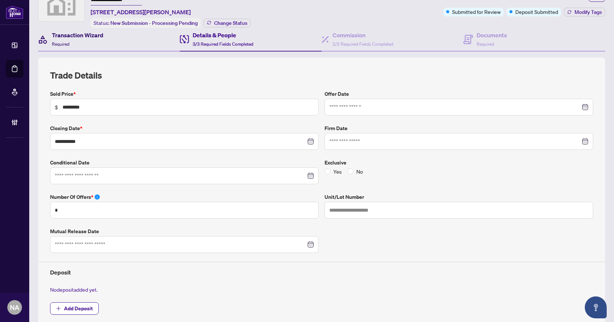
click at [72, 32] on h4 "Transaction Wizard" at bounding box center [77, 35] width 51 height 9
